Goal: Navigation & Orientation: Find specific page/section

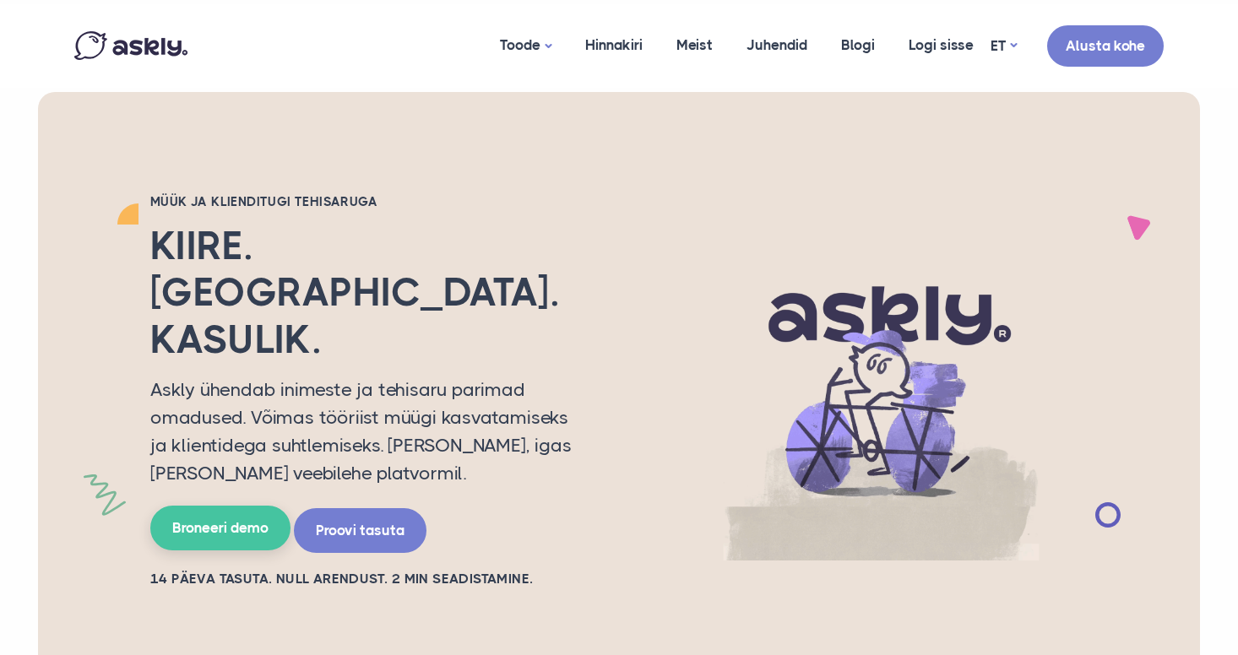
click at [221, 506] on link "Broneeri demo" at bounding box center [220, 528] width 140 height 45
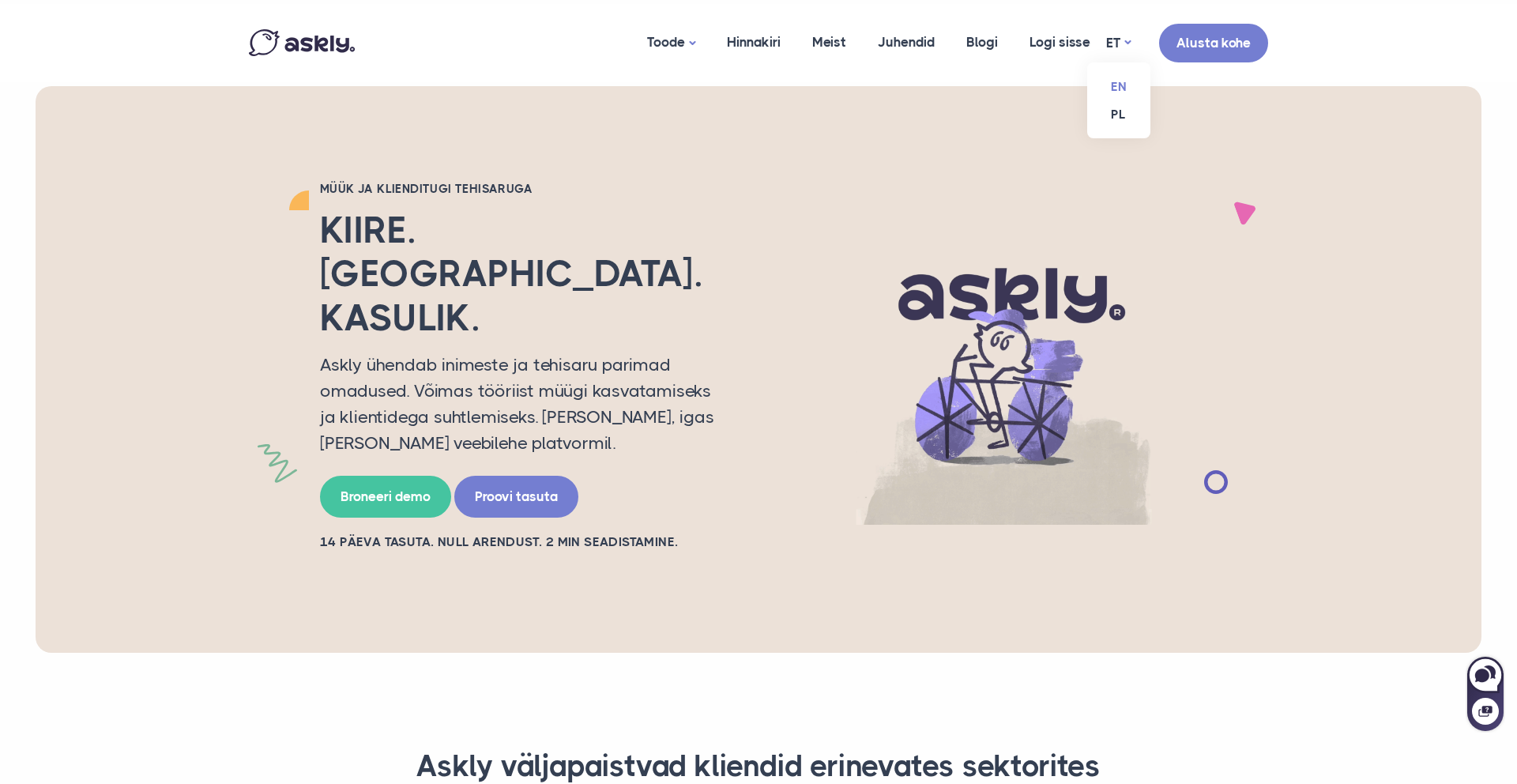
click at [1119, 78] on link "EN" at bounding box center [1119, 87] width 64 height 28
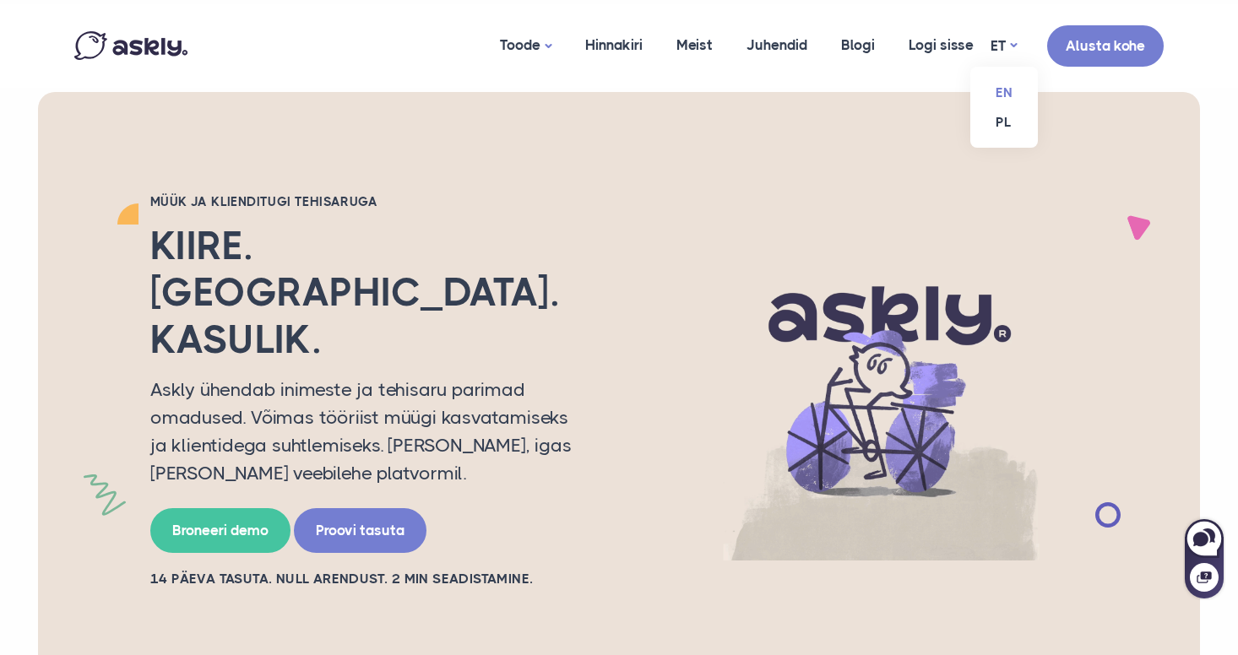
click at [1006, 96] on link "EN" at bounding box center [1004, 93] width 68 height 30
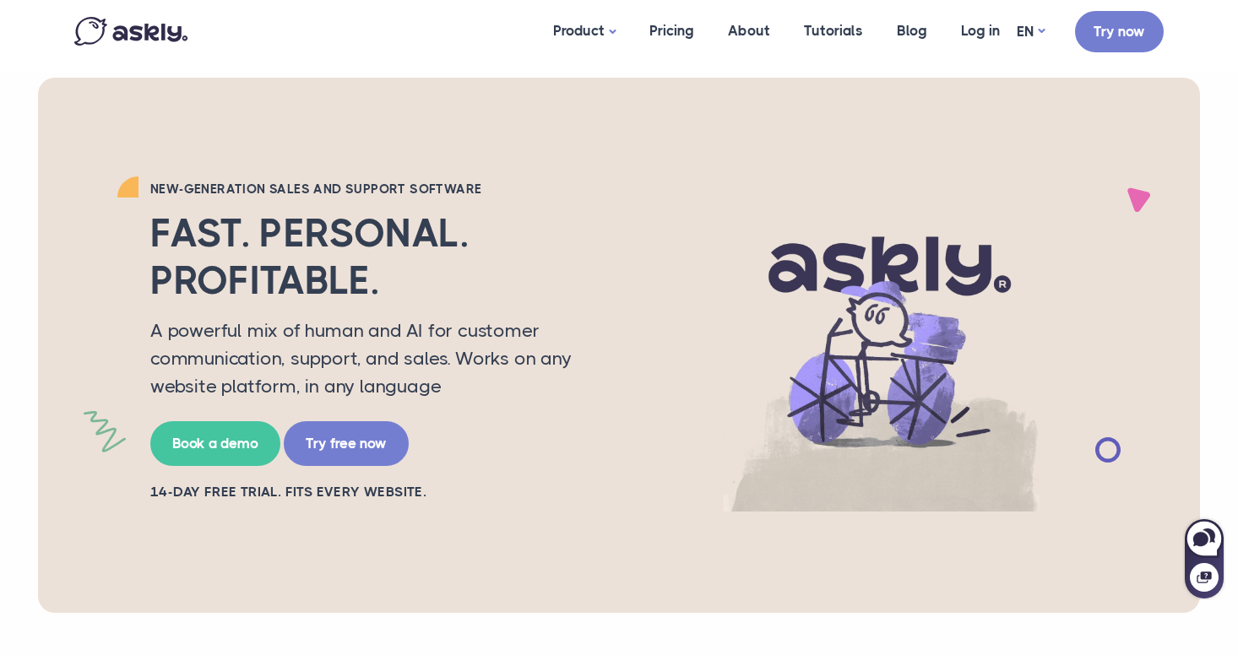
scroll to position [16, 0]
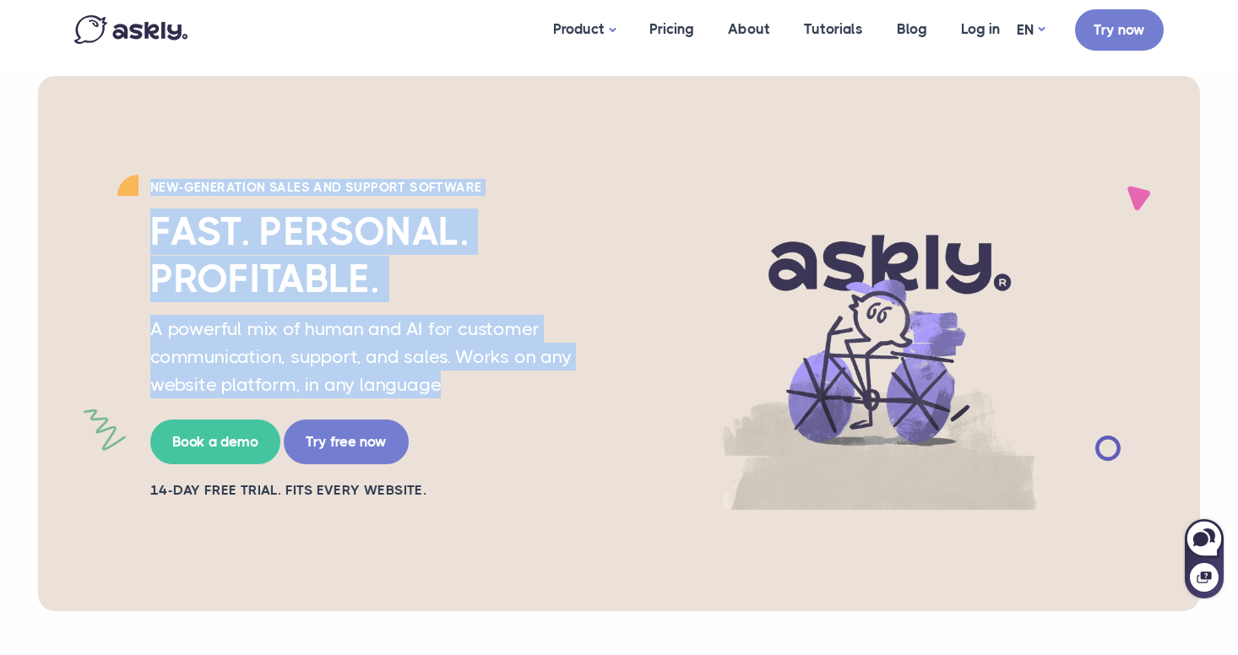
drag, startPoint x: 465, startPoint y: 393, endPoint x: 149, endPoint y: 182, distance: 379.8
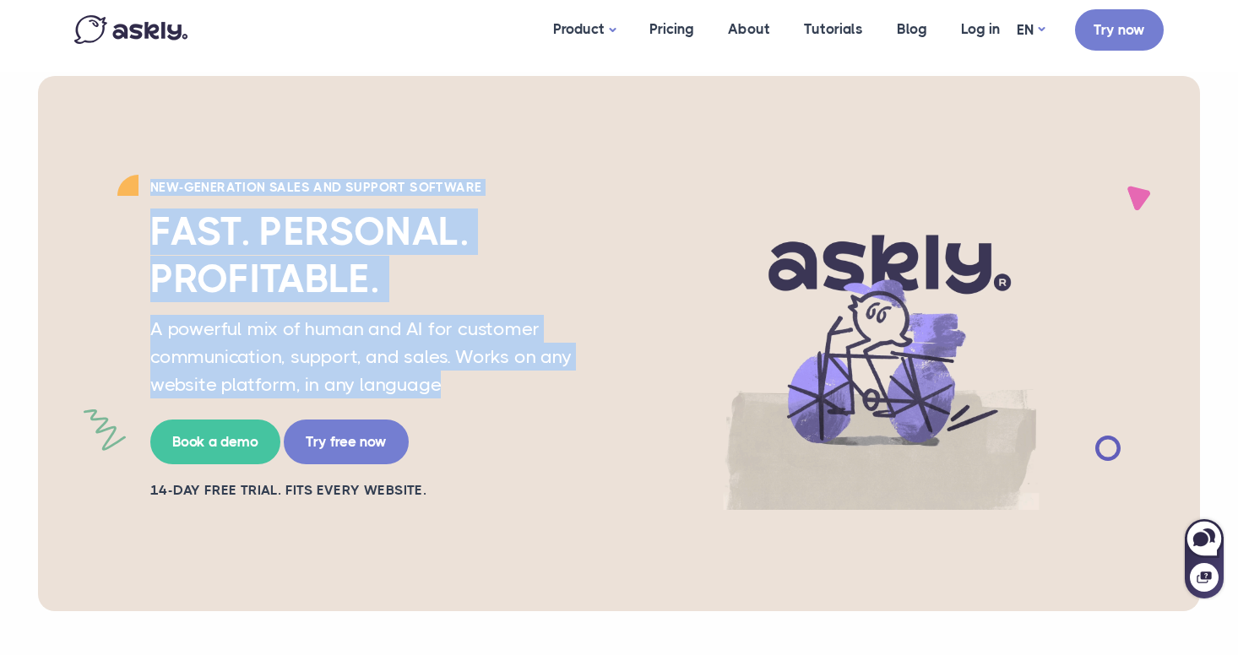
click at [149, 182] on div "New-generation sales and support software Fast. Personal. Profitable. A powerfu…" at bounding box center [370, 343] width 464 height 328
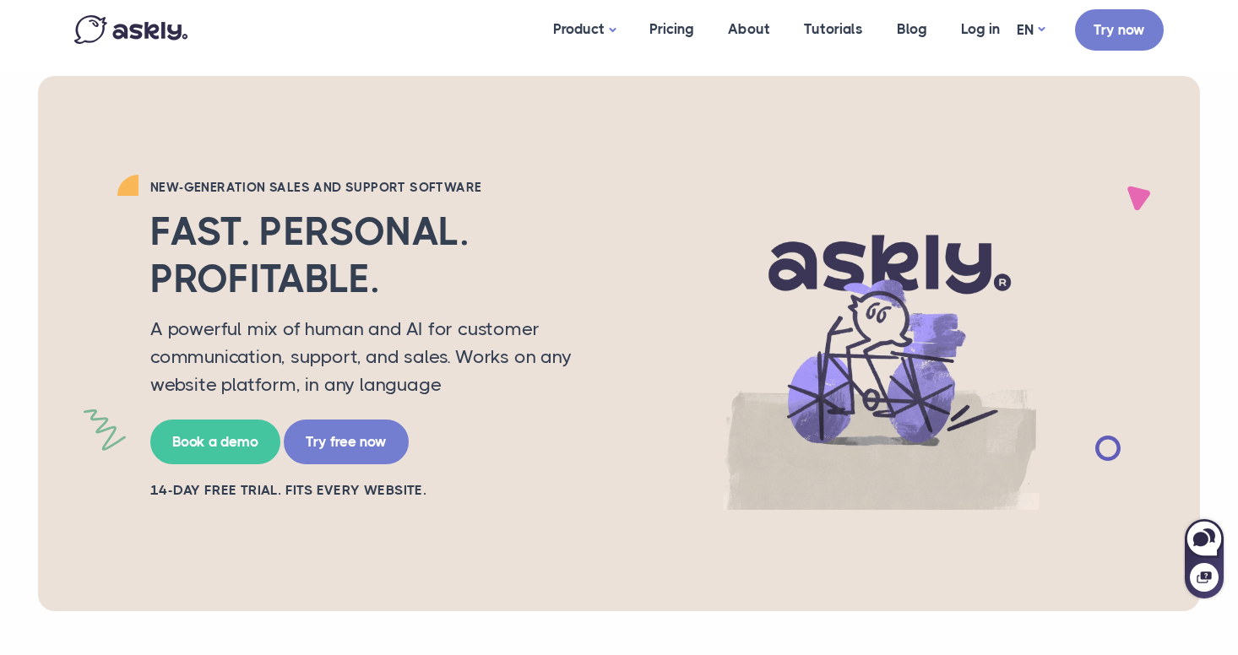
click at [399, 471] on div "New-generation sales and support software Fast. Personal. Profitable. A powerfu…" at bounding box center [370, 343] width 464 height 328
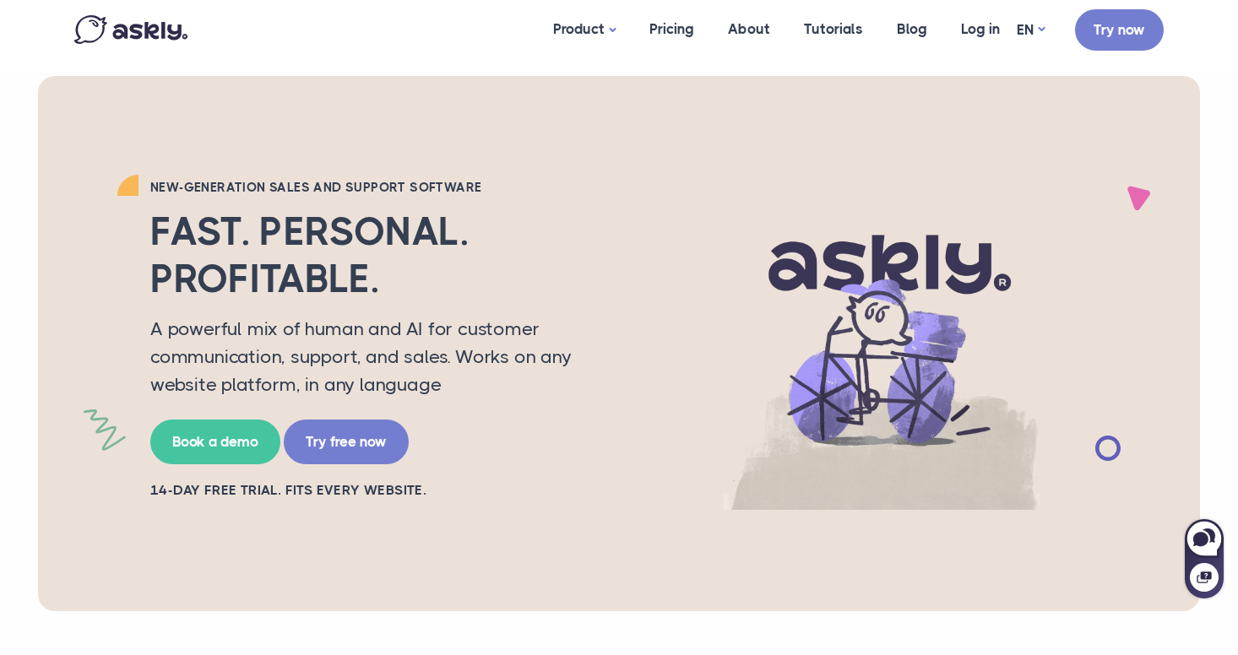
click at [468, 274] on h2 "Fast. Personal. Profitable." at bounding box center [369, 255] width 439 height 93
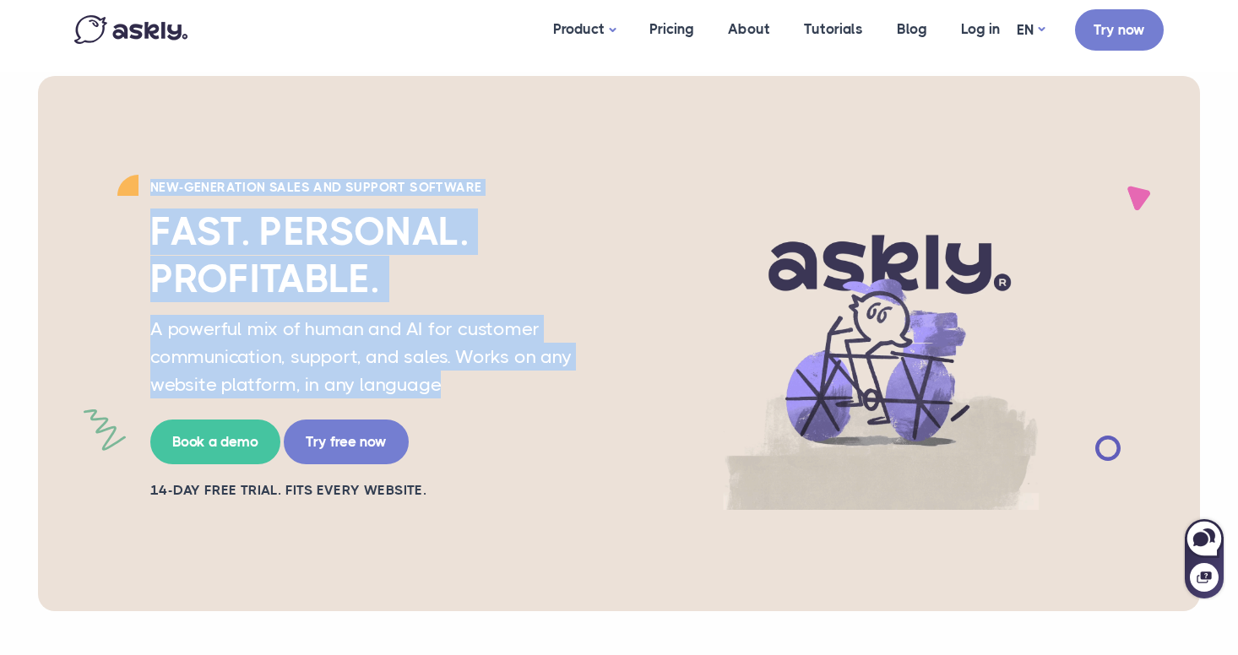
drag, startPoint x: 443, startPoint y: 382, endPoint x: 151, endPoint y: 175, distance: 358.5
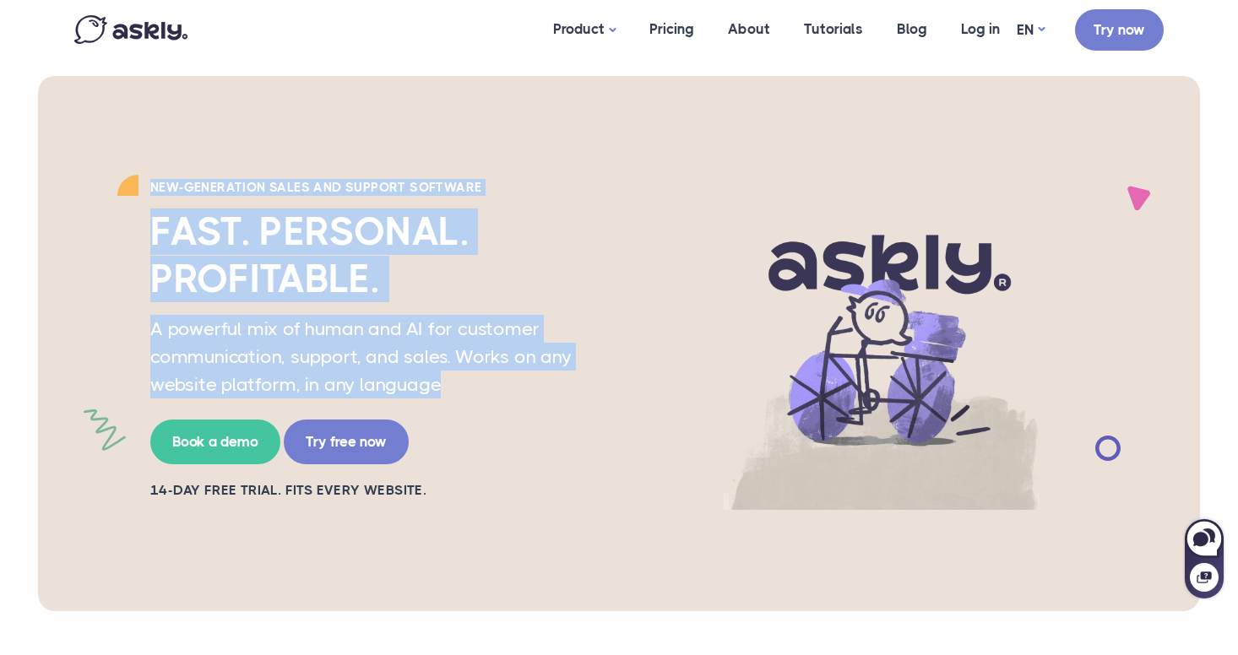
click at [151, 175] on div "New-generation sales and support software Fast. Personal. Profitable. A powerfu…" at bounding box center [619, 343] width 1115 height 535
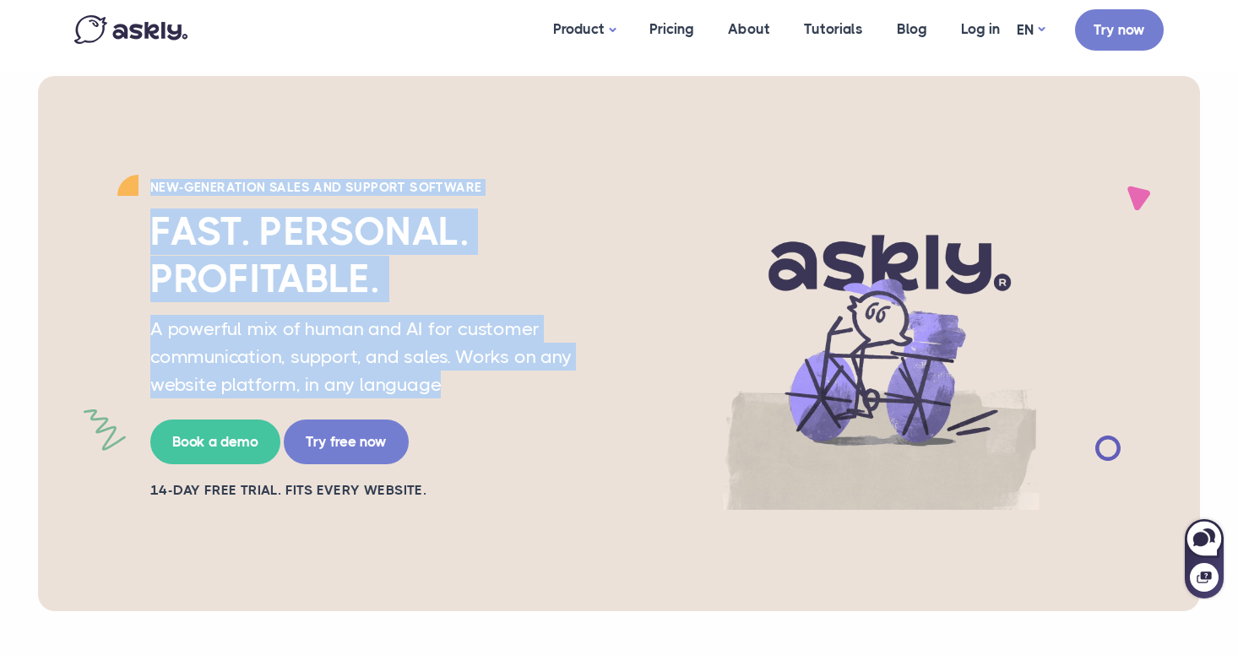
copy div "New-generation sales and support software Fast. Personal. Profitable. A powerfu…"
